Goal: Task Accomplishment & Management: Manage account settings

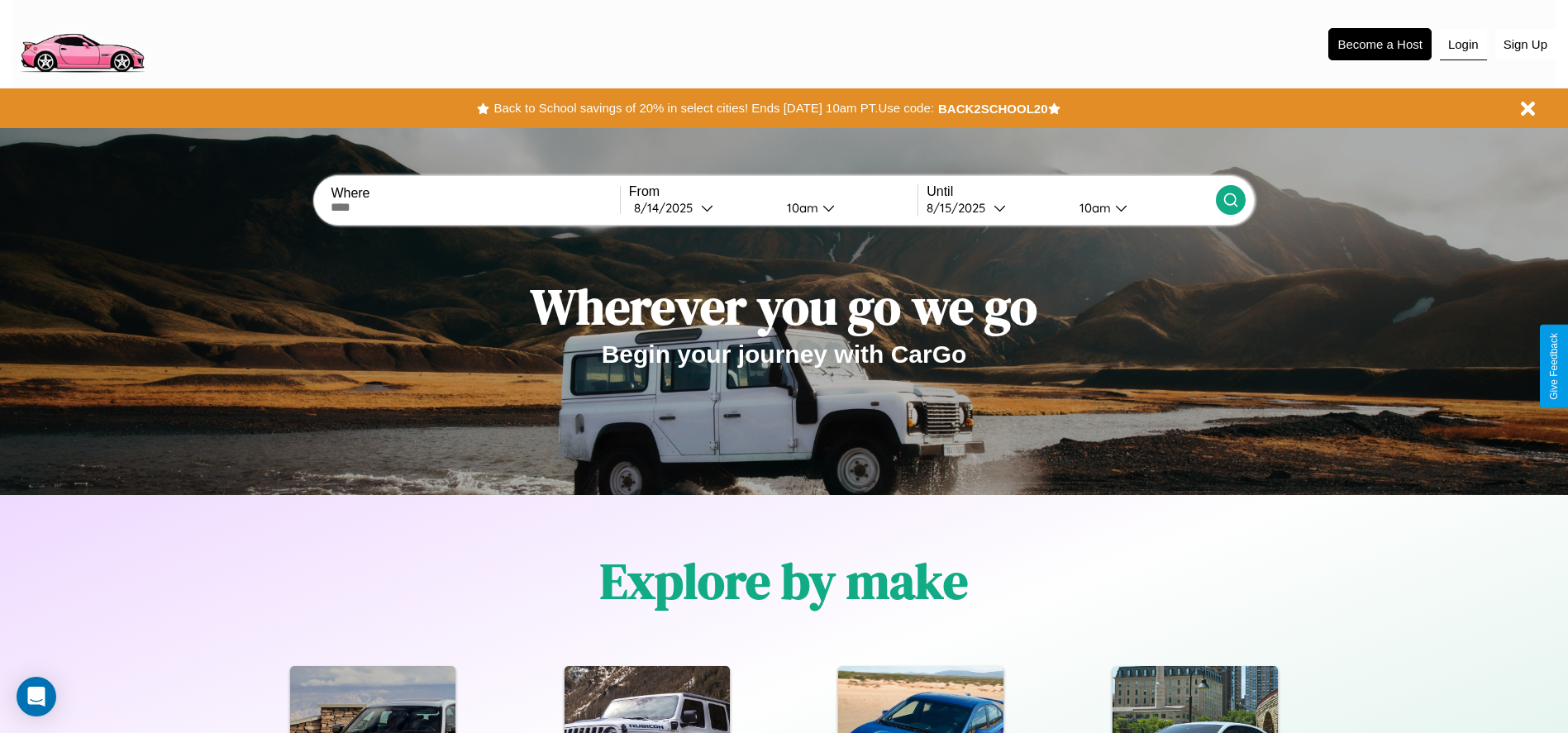
click at [1463, 44] on button "Login" at bounding box center [1463, 45] width 47 height 31
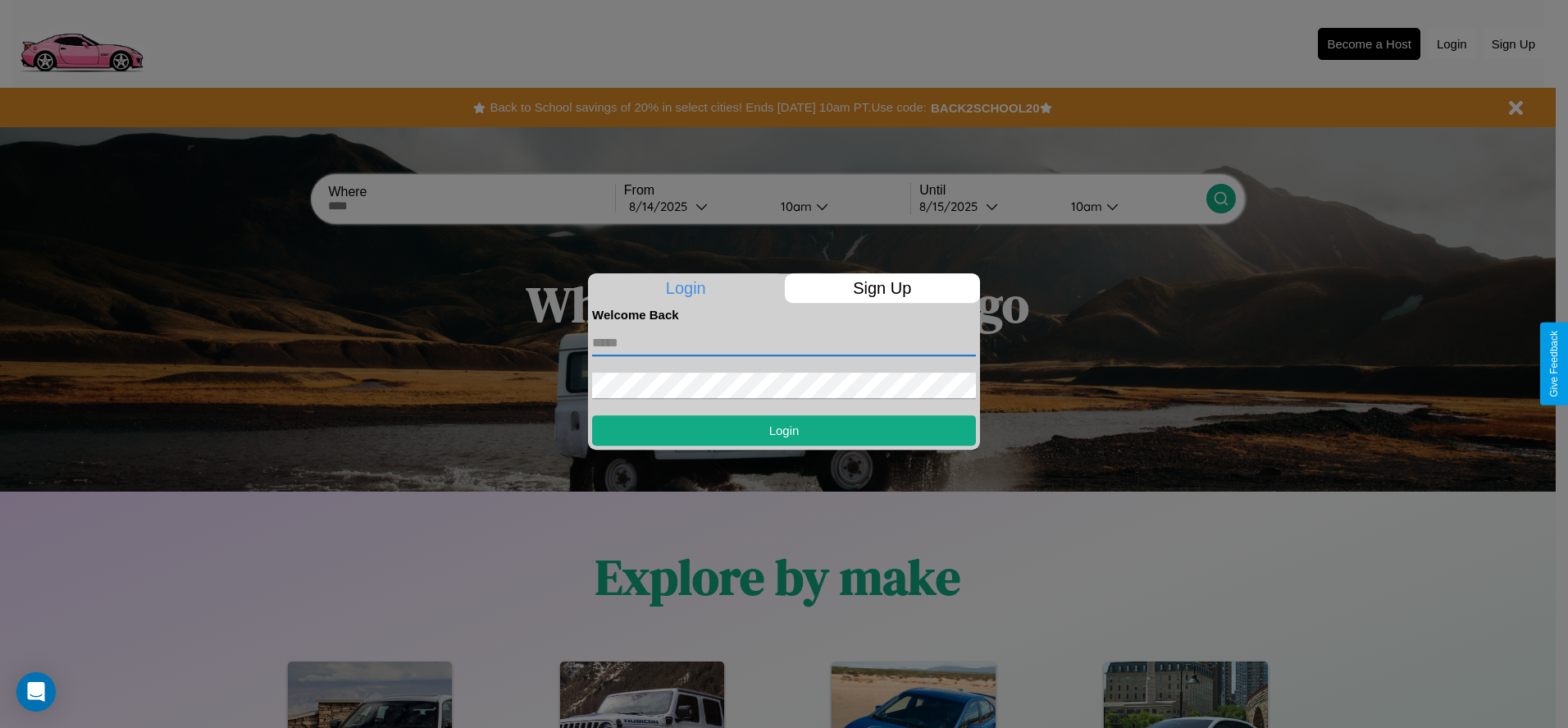
click at [784, 342] on input "text" at bounding box center [784, 343] width 384 height 26
type input "**********"
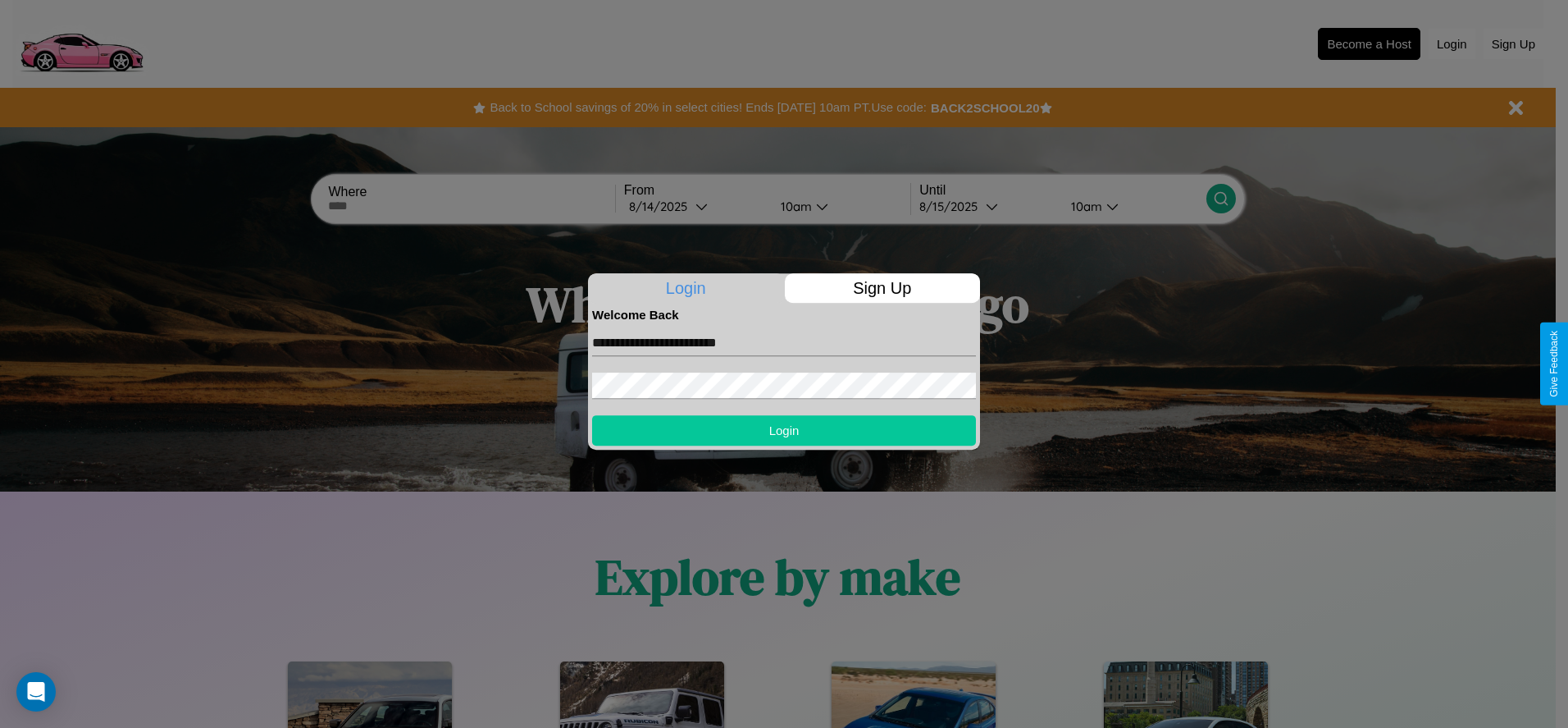
click at [784, 430] on button "Login" at bounding box center [784, 430] width 384 height 30
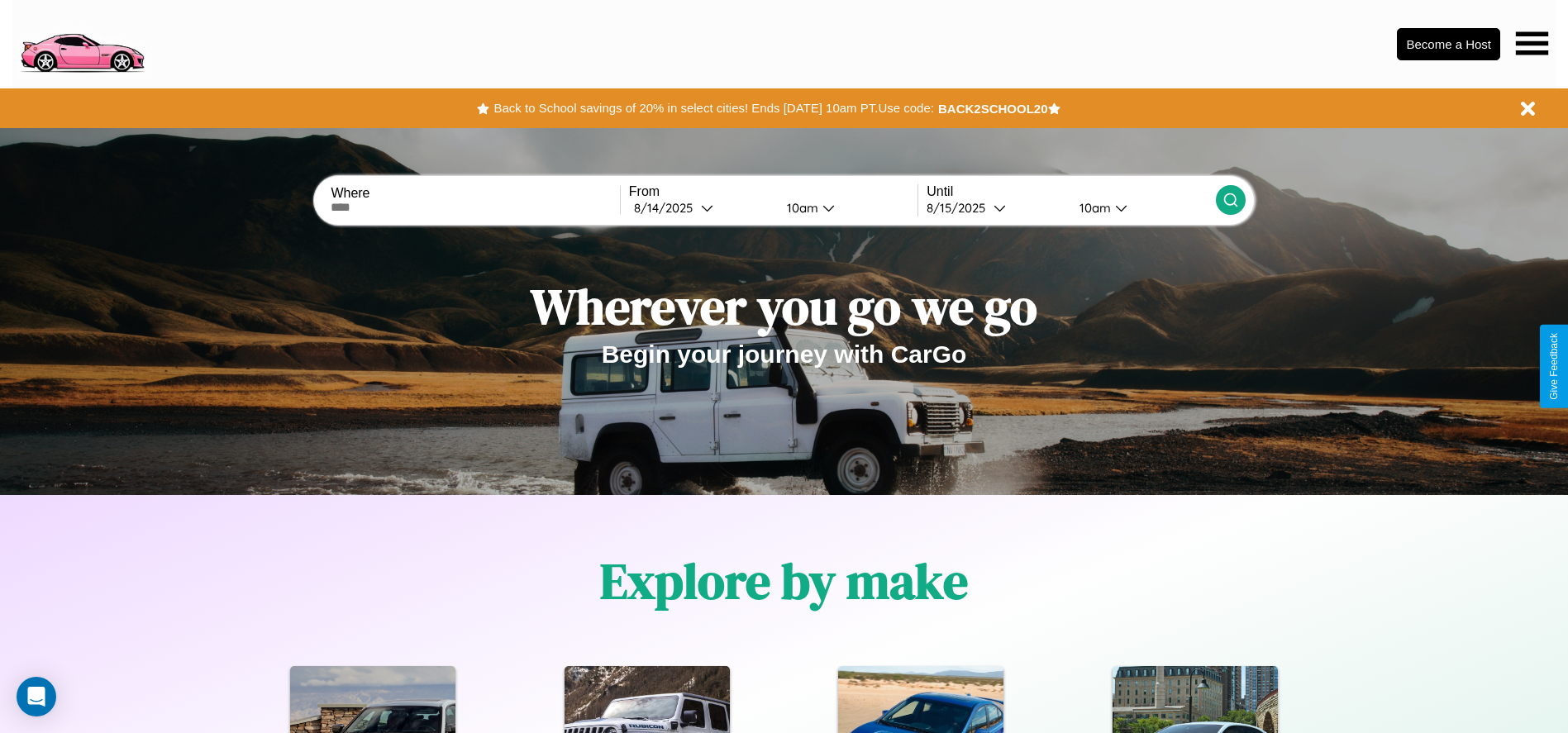
click at [1531, 43] on icon at bounding box center [1531, 42] width 32 height 23
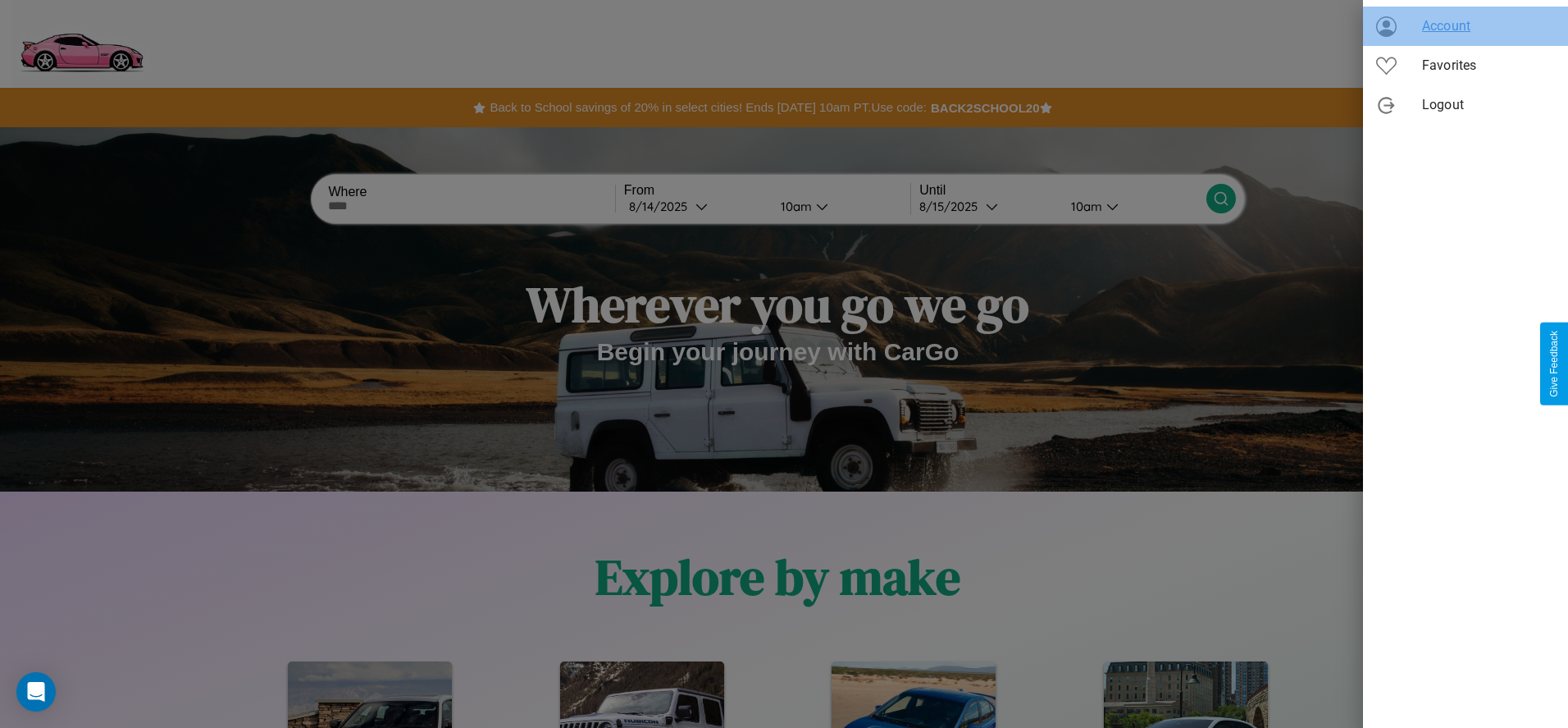
click at [1465, 26] on span "Account" at bounding box center [1489, 26] width 133 height 20
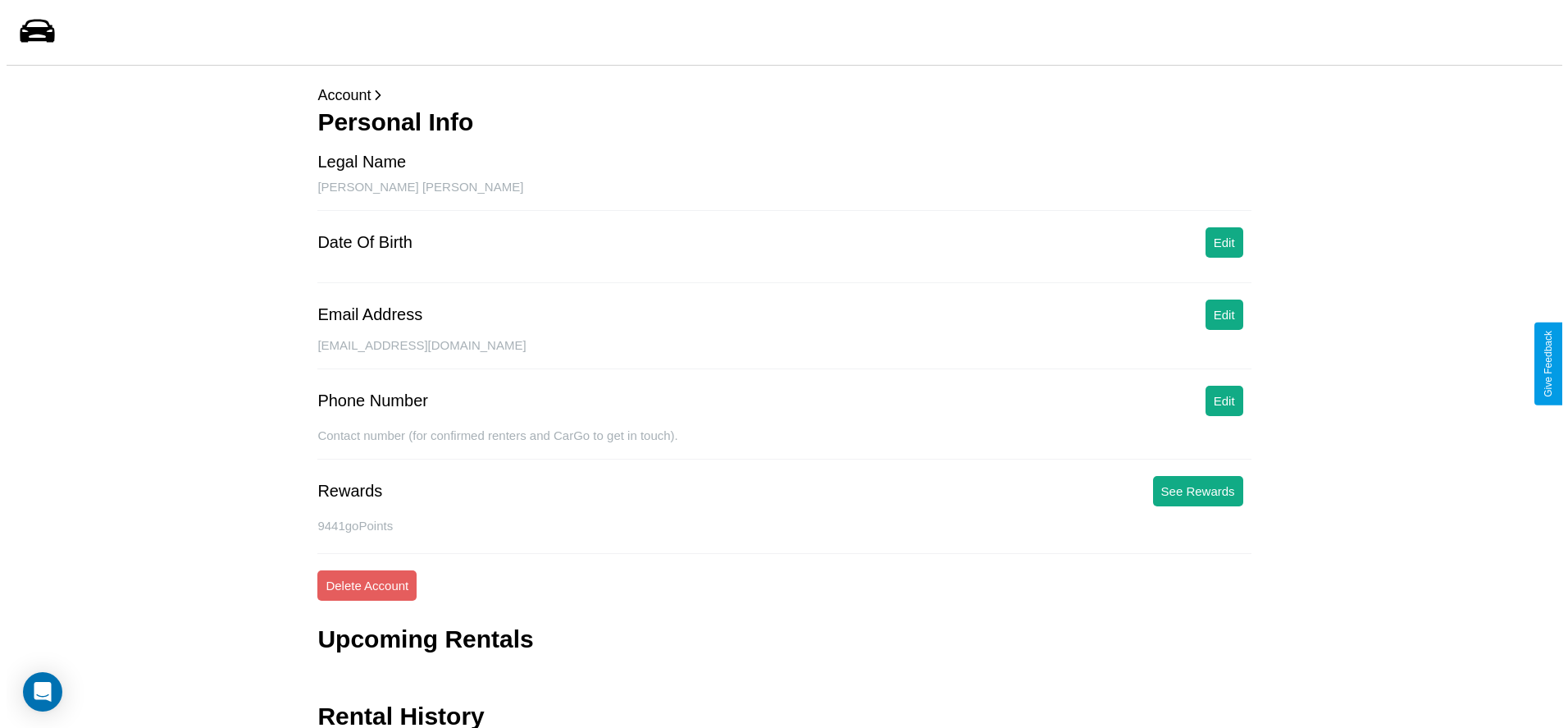
scroll to position [65, 0]
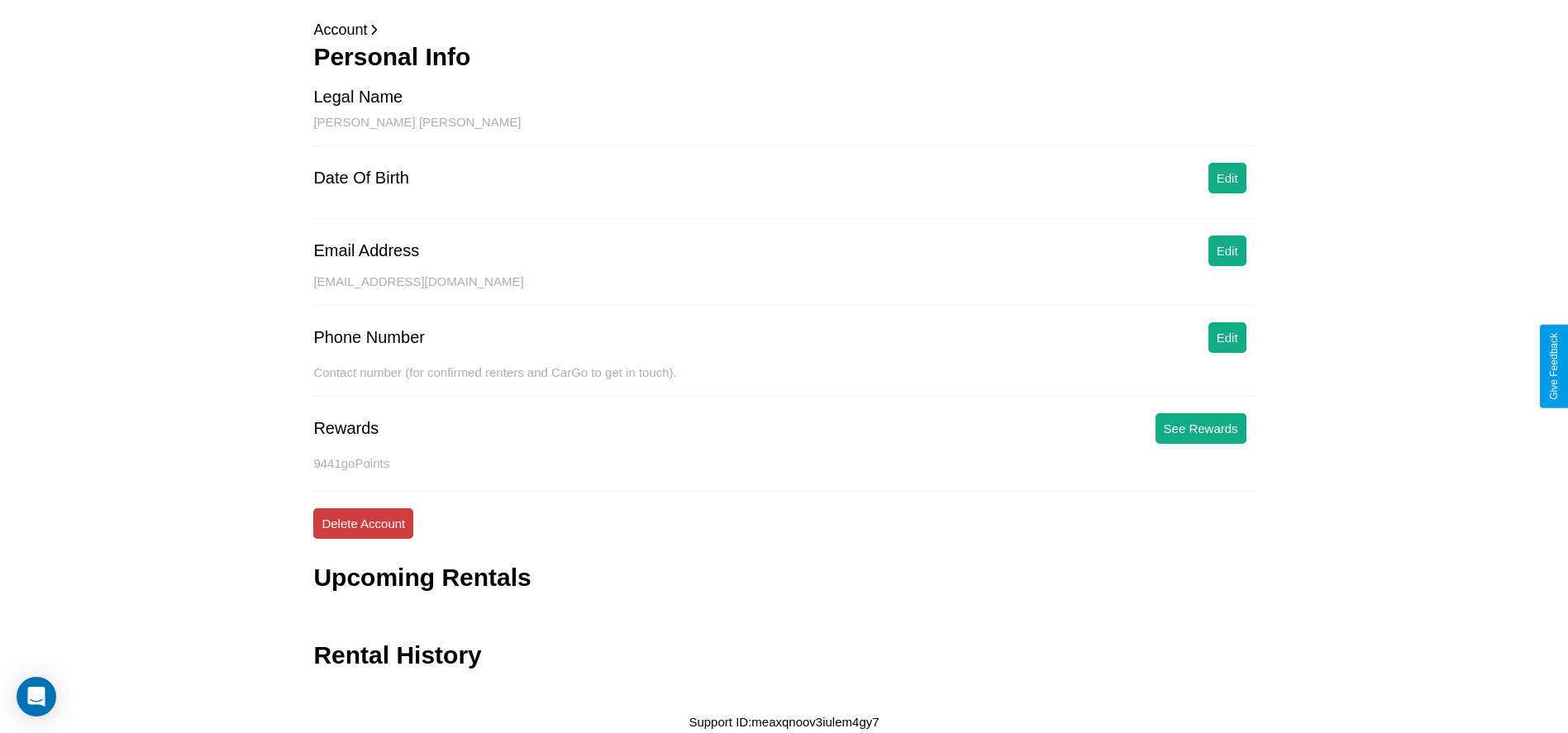
click at [362, 523] on button "Delete Account" at bounding box center [362, 523] width 100 height 30
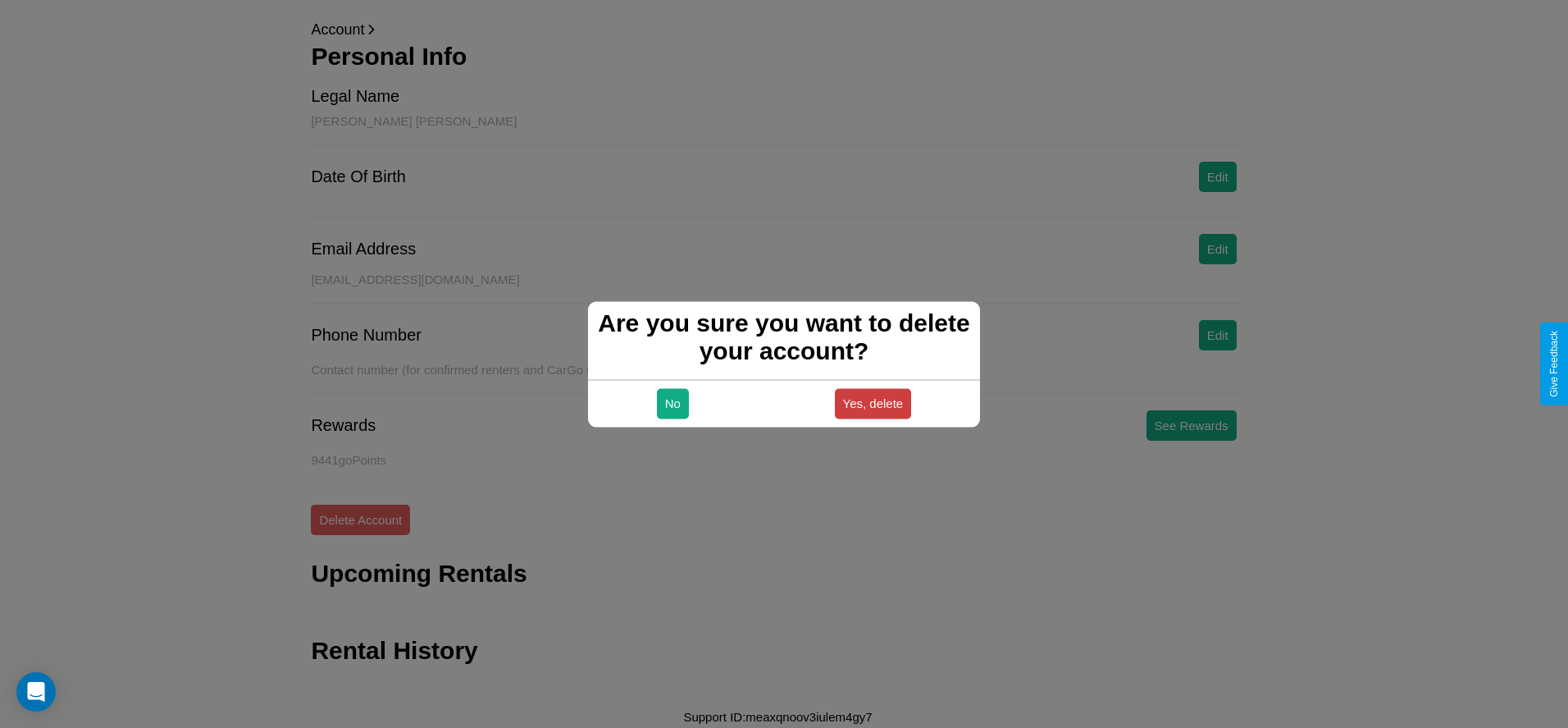
click at [873, 403] on button "Yes, delete" at bounding box center [873, 403] width 77 height 30
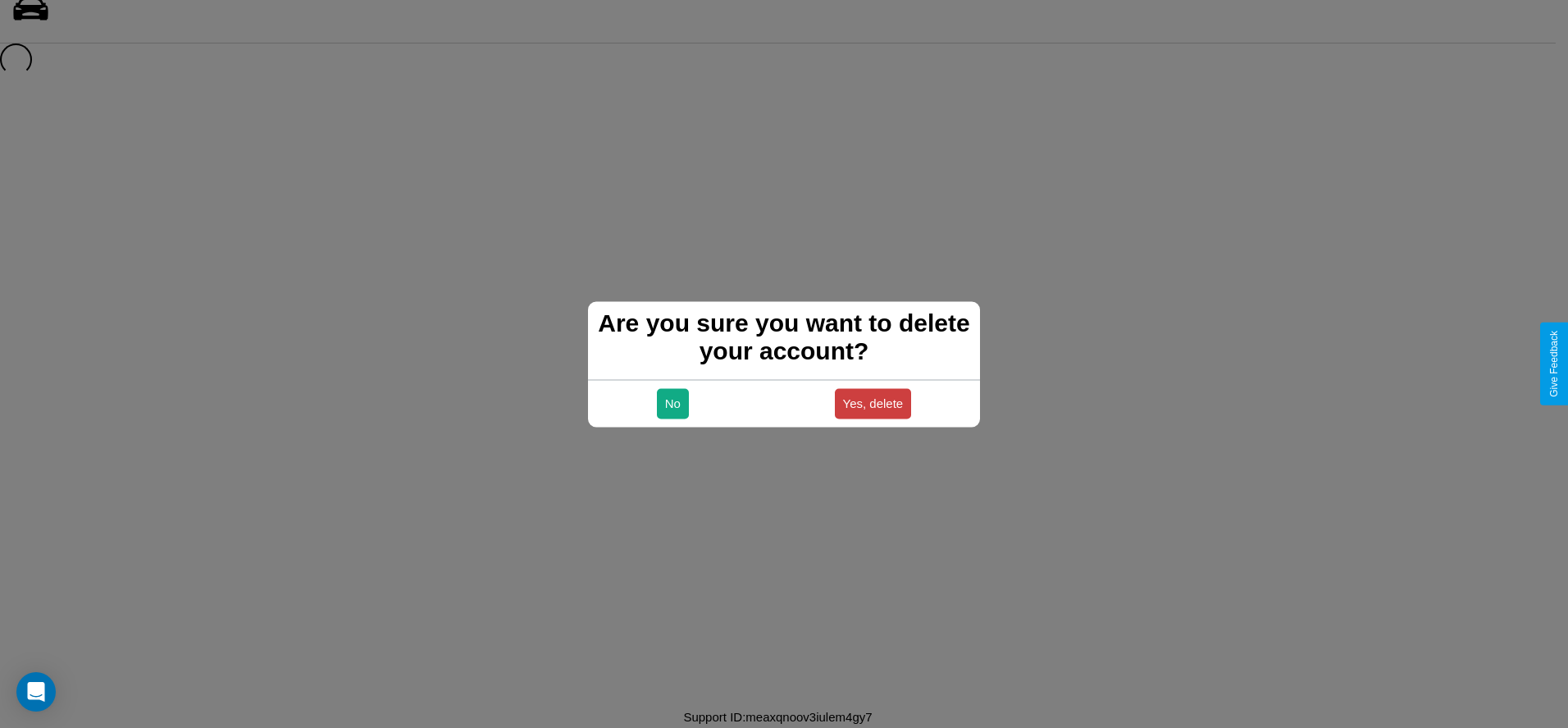
scroll to position [22, 0]
